Goal: Information Seeking & Learning: Learn about a topic

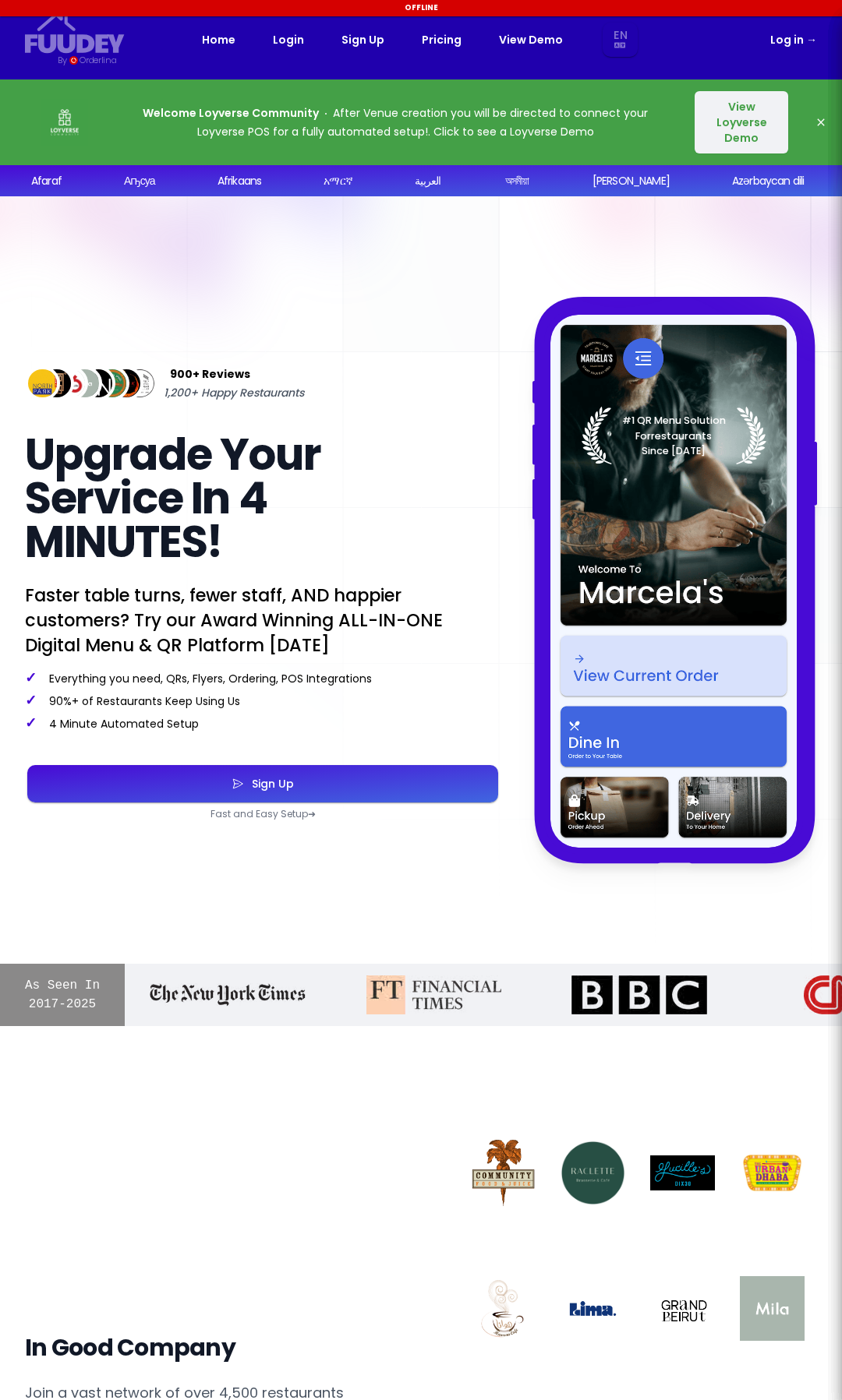
select select "en"
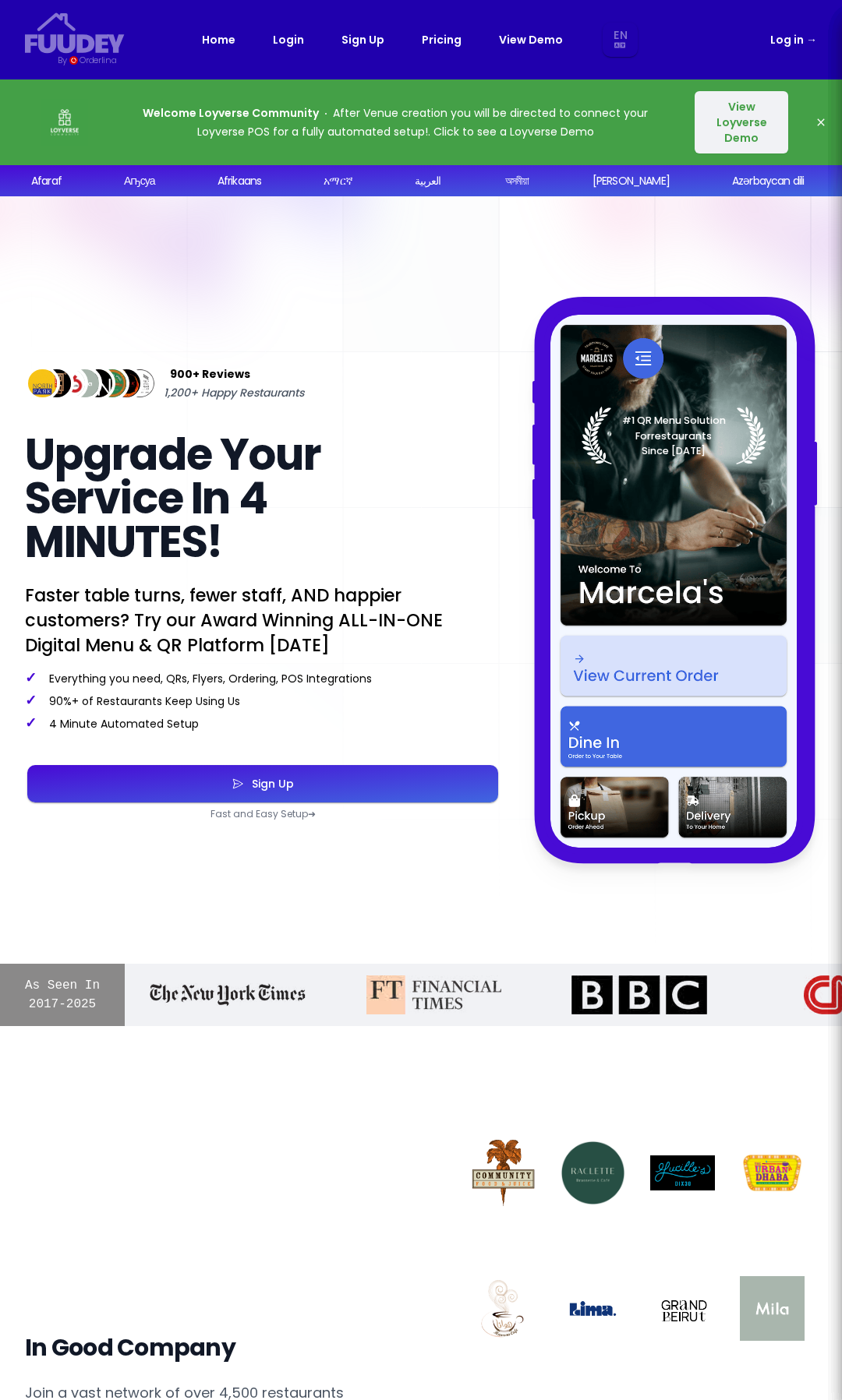
select select "en"
click at [730, 127] on button "View Loyverse Demo" at bounding box center [741, 122] width 93 height 63
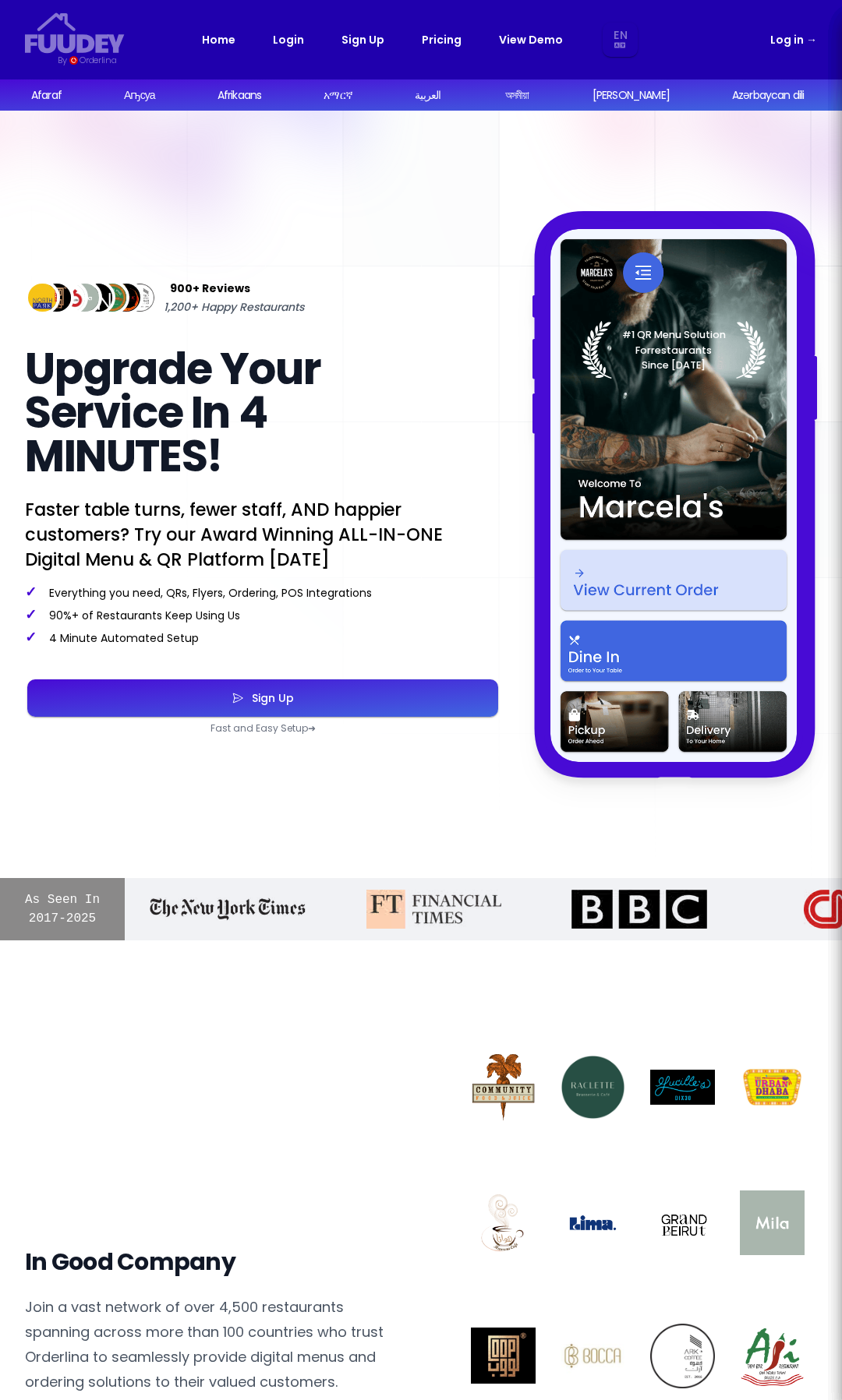
select select "en"
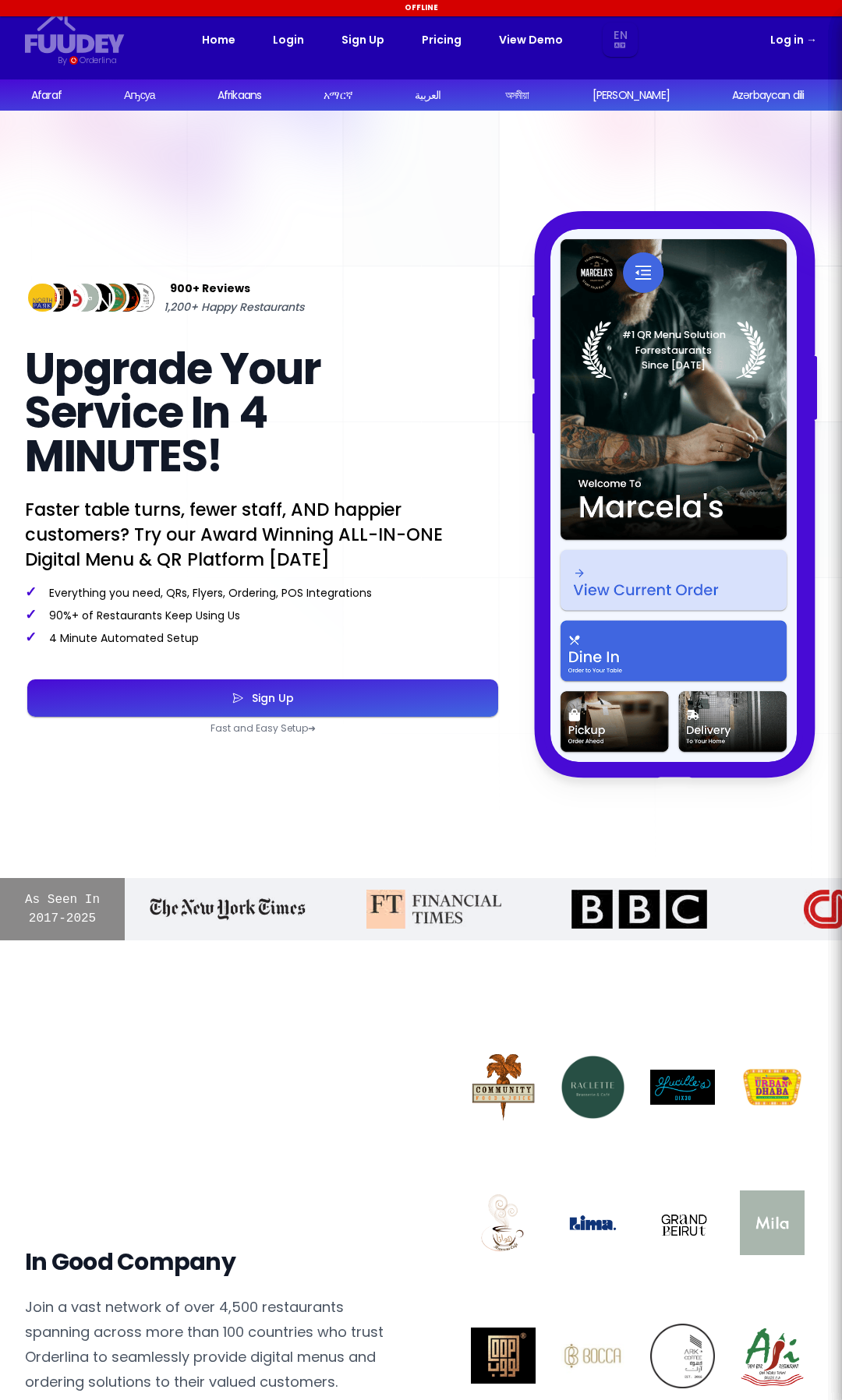
select select "en"
